Goal: Information Seeking & Learning: Learn about a topic

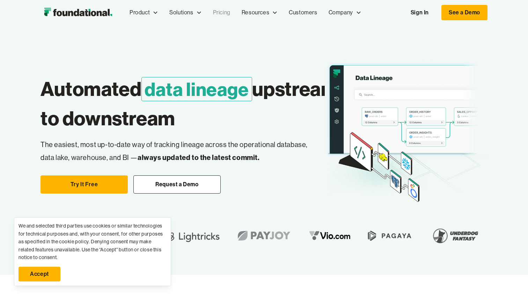
click at [225, 9] on link "Pricing" at bounding box center [222, 12] width 29 height 23
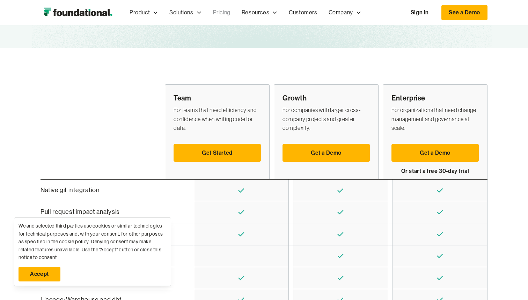
scroll to position [149, 0]
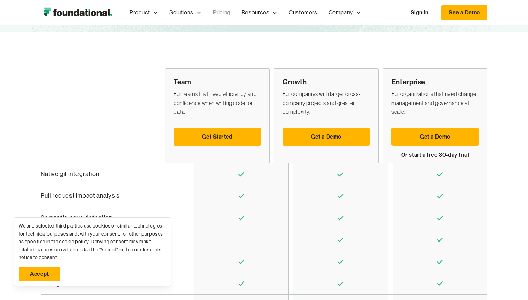
click at [45, 267] on link "Accept" at bounding box center [40, 273] width 42 height 15
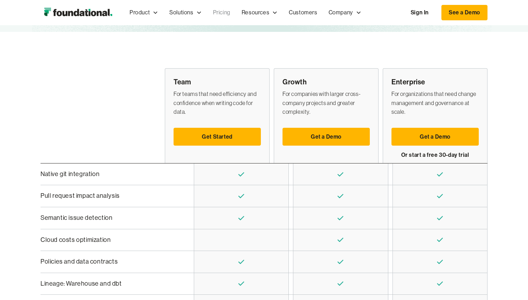
click at [67, 175] on div "Native git integration" at bounding box center [111, 174] width 141 height 10
click at [63, 196] on div "Pull request impact analysis" at bounding box center [111, 195] width 141 height 10
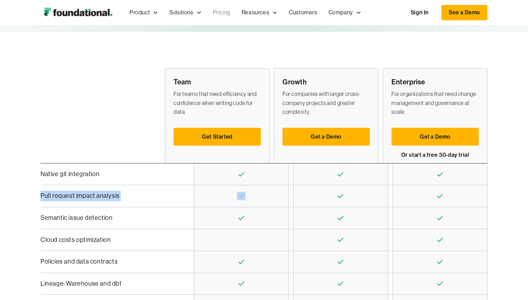
click at [63, 196] on div "Pull request impact analysis" at bounding box center [111, 195] width 141 height 10
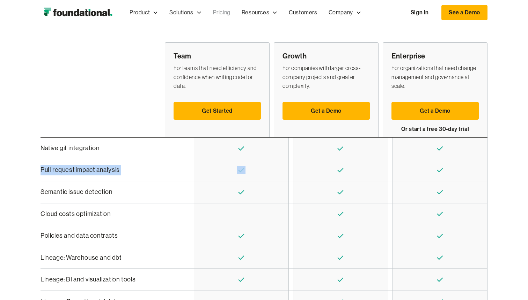
scroll to position [186, 0]
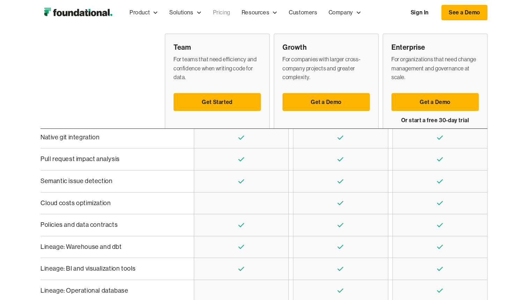
click at [64, 182] on div "Semantic issue detection" at bounding box center [111, 181] width 141 height 10
click at [62, 203] on div "Cloud costs optimization" at bounding box center [111, 203] width 141 height 10
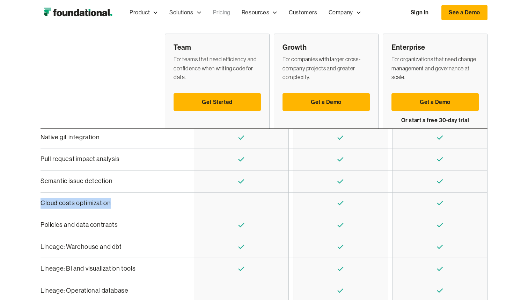
click at [62, 203] on div "Cloud costs optimization" at bounding box center [111, 203] width 141 height 10
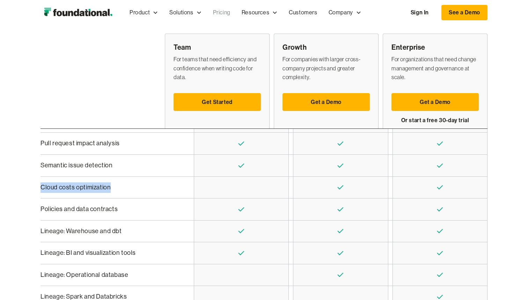
scroll to position [207, 0]
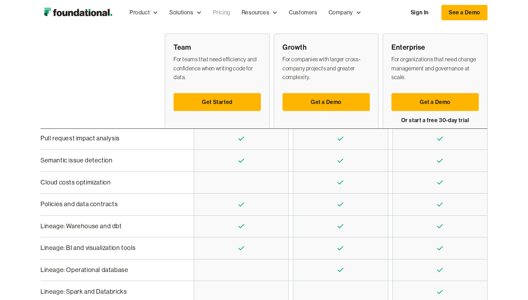
click at [62, 210] on div "Policies and data contracts" at bounding box center [115, 204] width 149 height 22
click at [62, 225] on div "Lineage: Warehouse and dbt" at bounding box center [111, 226] width 141 height 10
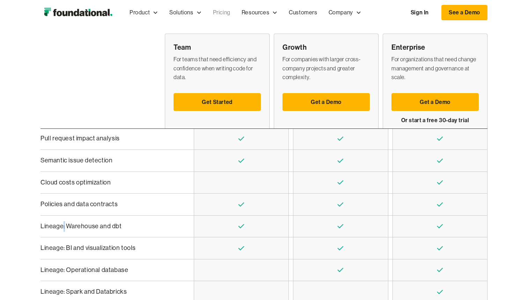
click at [62, 225] on div "Lineage: Warehouse and dbt" at bounding box center [111, 226] width 141 height 10
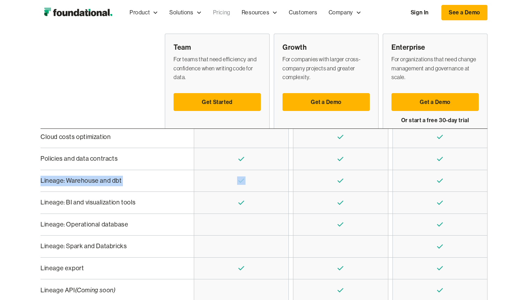
scroll to position [263, 0]
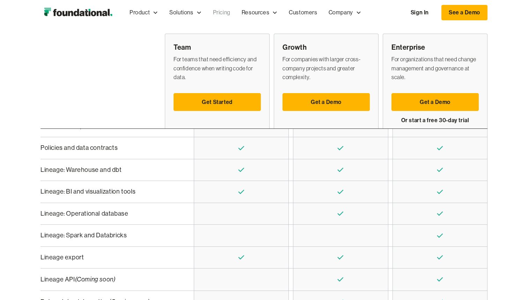
click at [58, 188] on div "Lineage: BI and visualization tools" at bounding box center [111, 191] width 141 height 10
click at [60, 211] on div "Lineage: Operational database" at bounding box center [111, 213] width 141 height 10
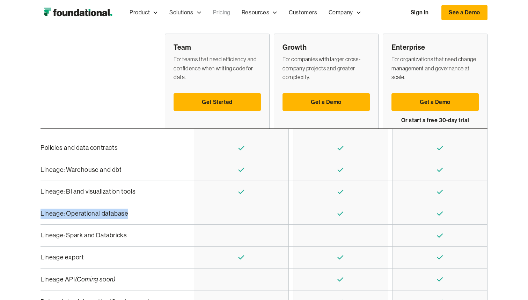
click at [60, 211] on div "Lineage: Operational database" at bounding box center [111, 213] width 141 height 10
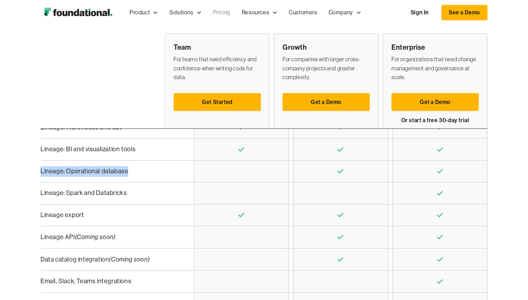
scroll to position [317, 0]
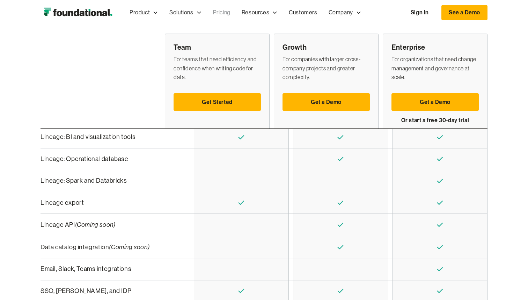
click at [54, 178] on div "Lineage: Spark and Databricks" at bounding box center [111, 180] width 141 height 10
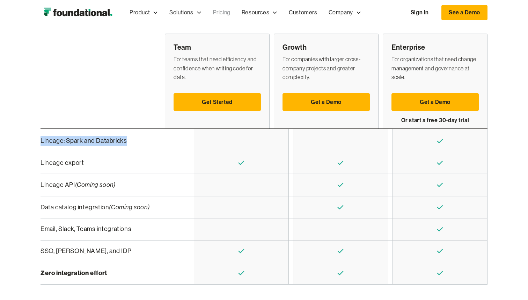
scroll to position [359, 0]
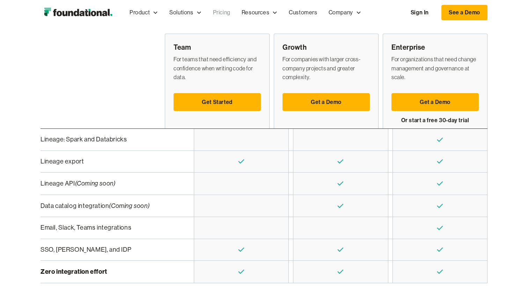
click at [52, 163] on div "Lineage export" at bounding box center [111, 161] width 141 height 10
click at [54, 184] on div "Lineage API (Coming soon)" at bounding box center [111, 183] width 141 height 11
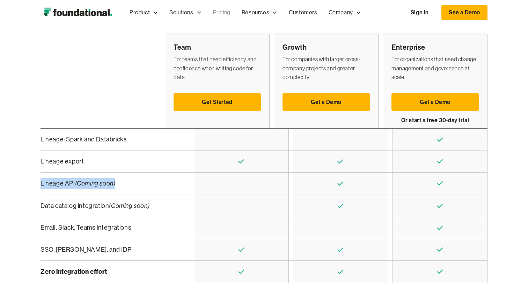
click at [54, 184] on div "Lineage API (Coming soon)" at bounding box center [111, 183] width 141 height 11
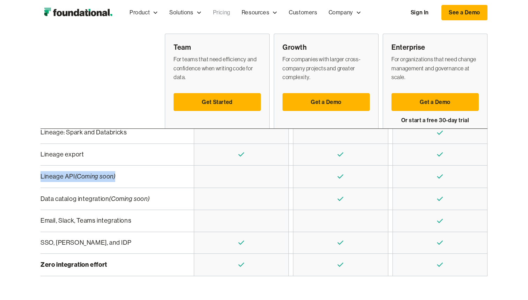
scroll to position [368, 0]
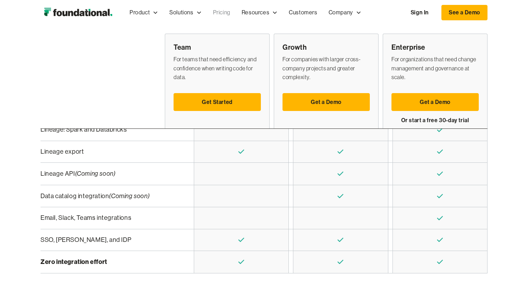
click at [55, 195] on div "Data catalog integration (Coming soon)" at bounding box center [111, 195] width 141 height 11
click at [56, 216] on div "Email, Slack, Teams integrations" at bounding box center [111, 217] width 141 height 10
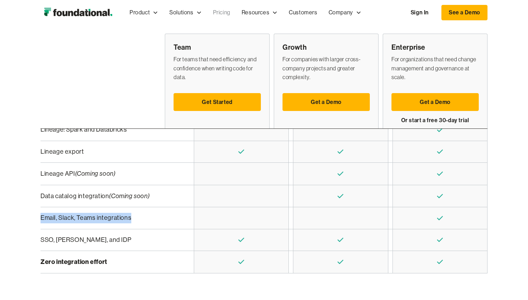
click at [56, 216] on div "Email, Slack, Teams integrations" at bounding box center [111, 217] width 141 height 10
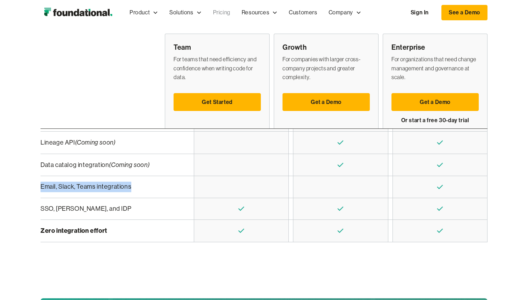
scroll to position [402, 0]
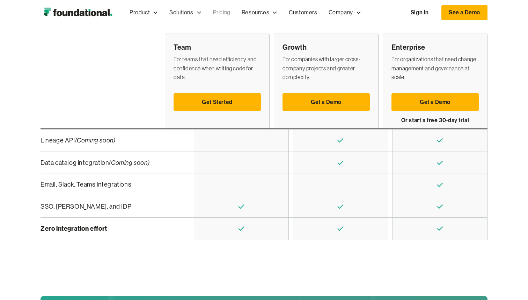
click at [54, 203] on div "SSO, [PERSON_NAME], and IDP" at bounding box center [111, 206] width 141 height 10
click at [78, 229] on strong "Zero integration effort" at bounding box center [74, 228] width 67 height 8
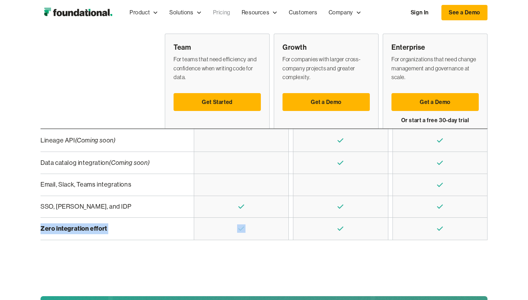
click at [78, 229] on strong "Zero integration effort" at bounding box center [74, 228] width 67 height 8
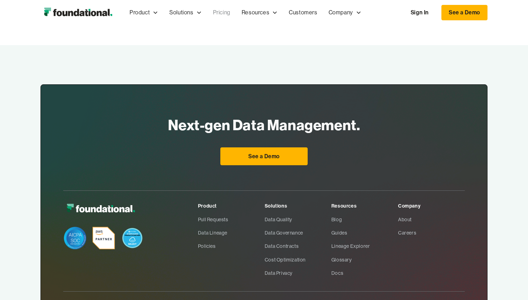
scroll to position [1098, 0]
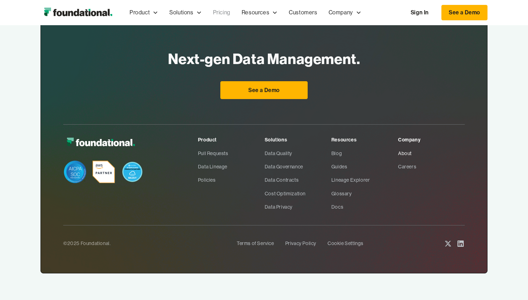
click at [406, 150] on link "About" at bounding box center [431, 152] width 67 height 13
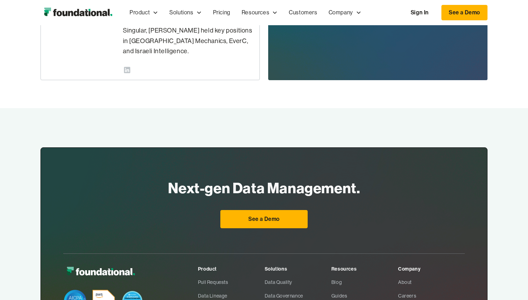
scroll to position [244, 0]
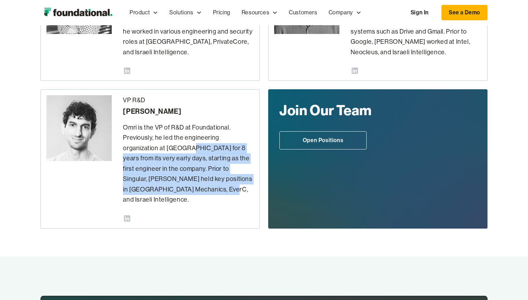
drag, startPoint x: 150, startPoint y: 147, endPoint x: 172, endPoint y: 190, distance: 48.0
click at [172, 190] on p "Omri is the VP of R&D at Foundational. Previously, he led the engineering organ…" at bounding box center [188, 163] width 131 height 82
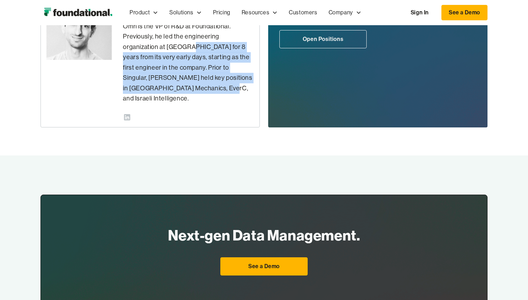
scroll to position [0, 0]
